Goal: Task Accomplishment & Management: Manage account settings

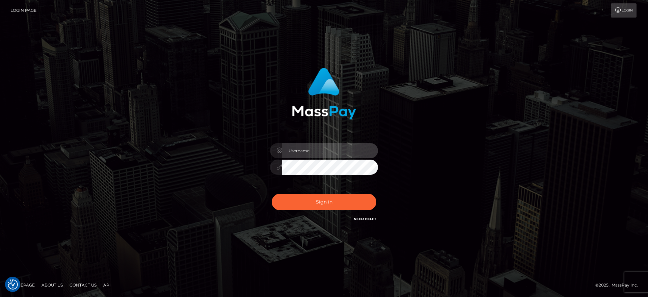
click at [339, 150] on input "text" at bounding box center [330, 150] width 96 height 15
type input "[DATE]"
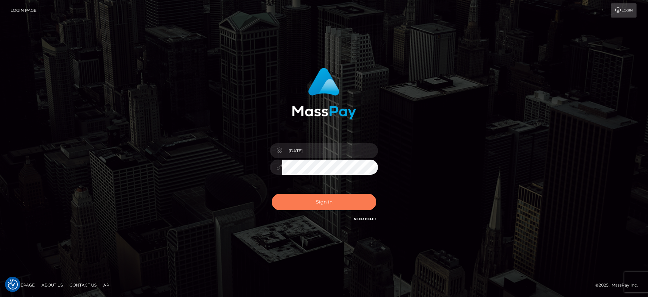
click at [325, 201] on button "Sign in" at bounding box center [324, 202] width 105 height 17
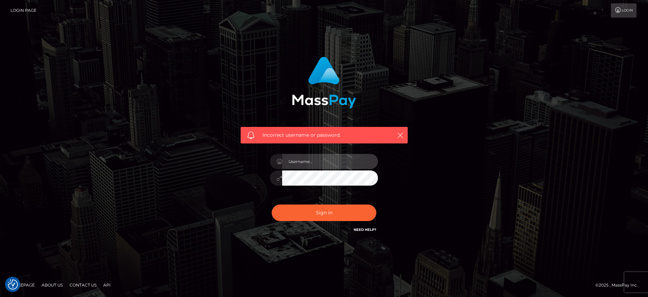
click at [341, 160] on input "text" at bounding box center [330, 161] width 96 height 15
type input "happyfeetjustforyou@hotmail.com"
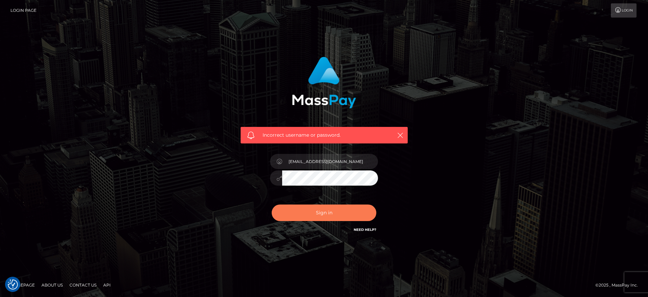
click at [336, 209] on button "Sign in" at bounding box center [324, 213] width 105 height 17
click at [360, 230] on link "Need Help?" at bounding box center [365, 230] width 23 height 4
click at [366, 230] on link "Need Help?" at bounding box center [365, 230] width 23 height 4
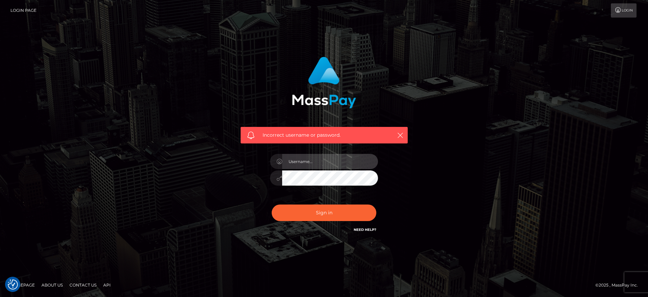
click at [330, 161] on input "text" at bounding box center [330, 161] width 96 height 15
click at [424, 169] on div "Incorrect username or password." at bounding box center [324, 149] width 385 height 194
click at [335, 159] on input "text" at bounding box center [330, 161] width 96 height 15
type input "sdmarshall1@hotmail.co.uk"
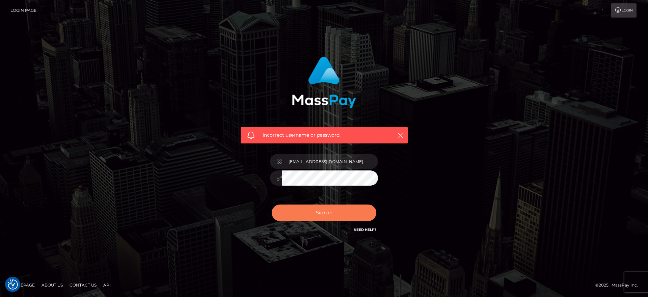
click at [343, 213] on button "Sign in" at bounding box center [324, 213] width 105 height 17
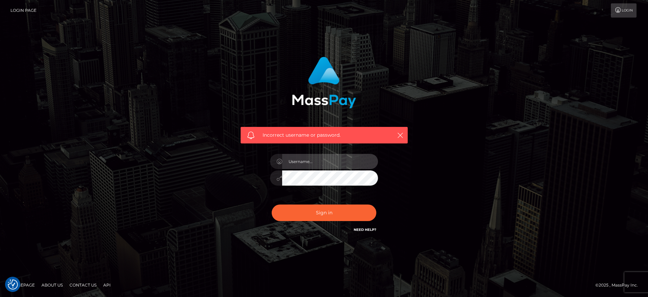
click at [342, 160] on input "text" at bounding box center [330, 161] width 96 height 15
type input "[DATE]"
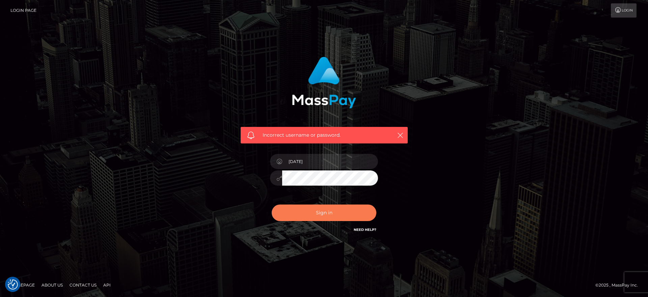
click at [332, 207] on button "Sign in" at bounding box center [324, 213] width 105 height 17
